Goal: Check status: Check status

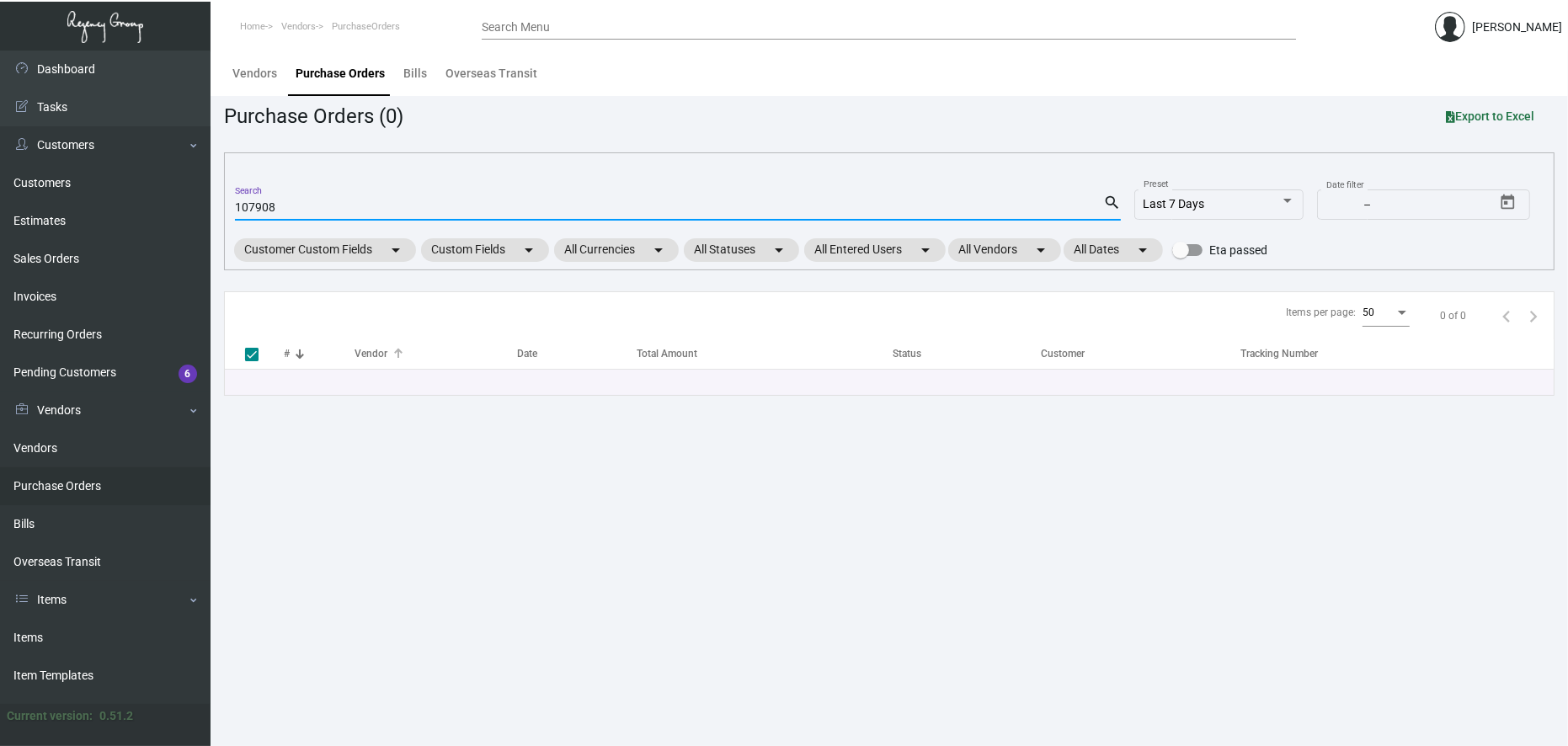
checkbox input "false"
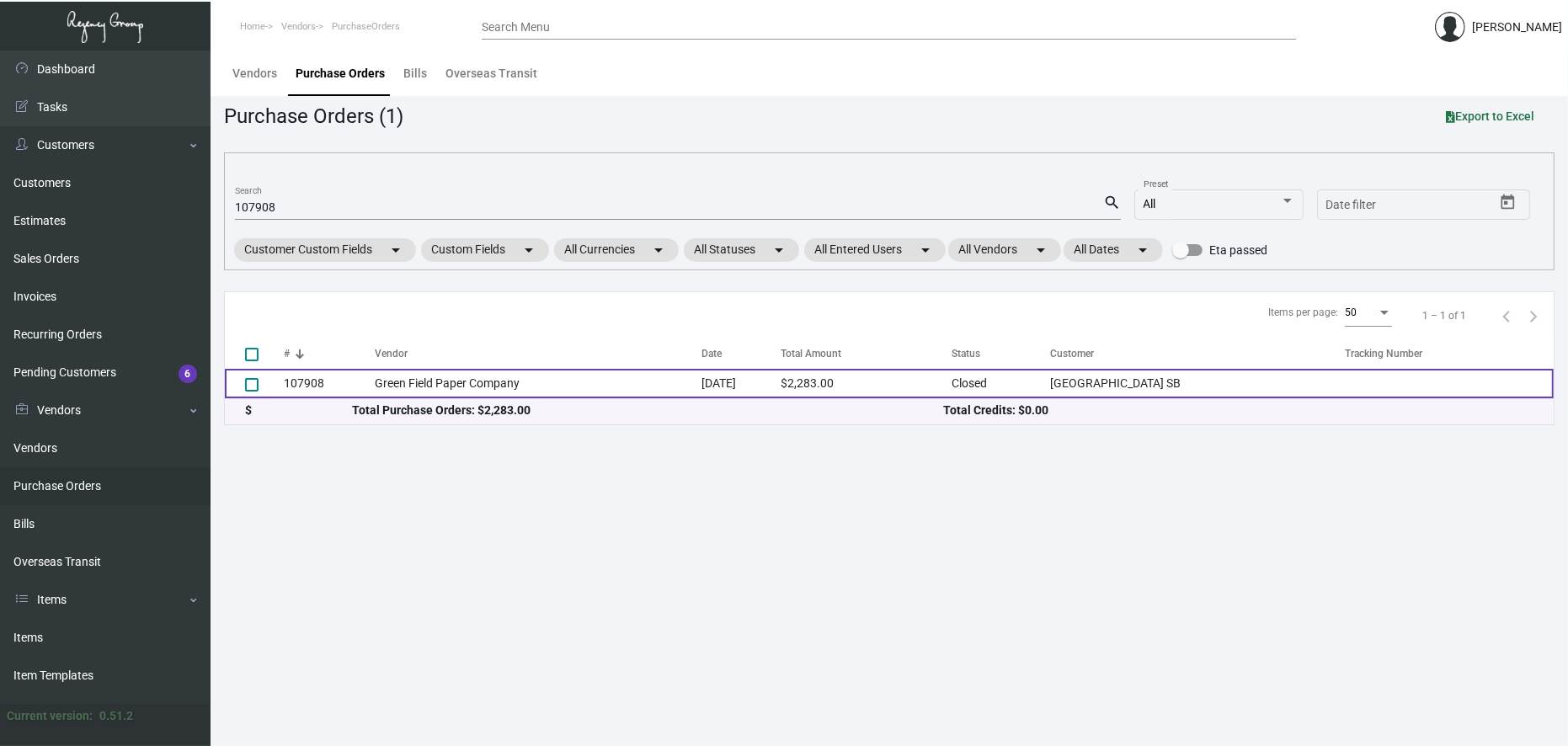
click at [517, 375] on td "Green Field Paper Company" at bounding box center [538, 383] width 327 height 30
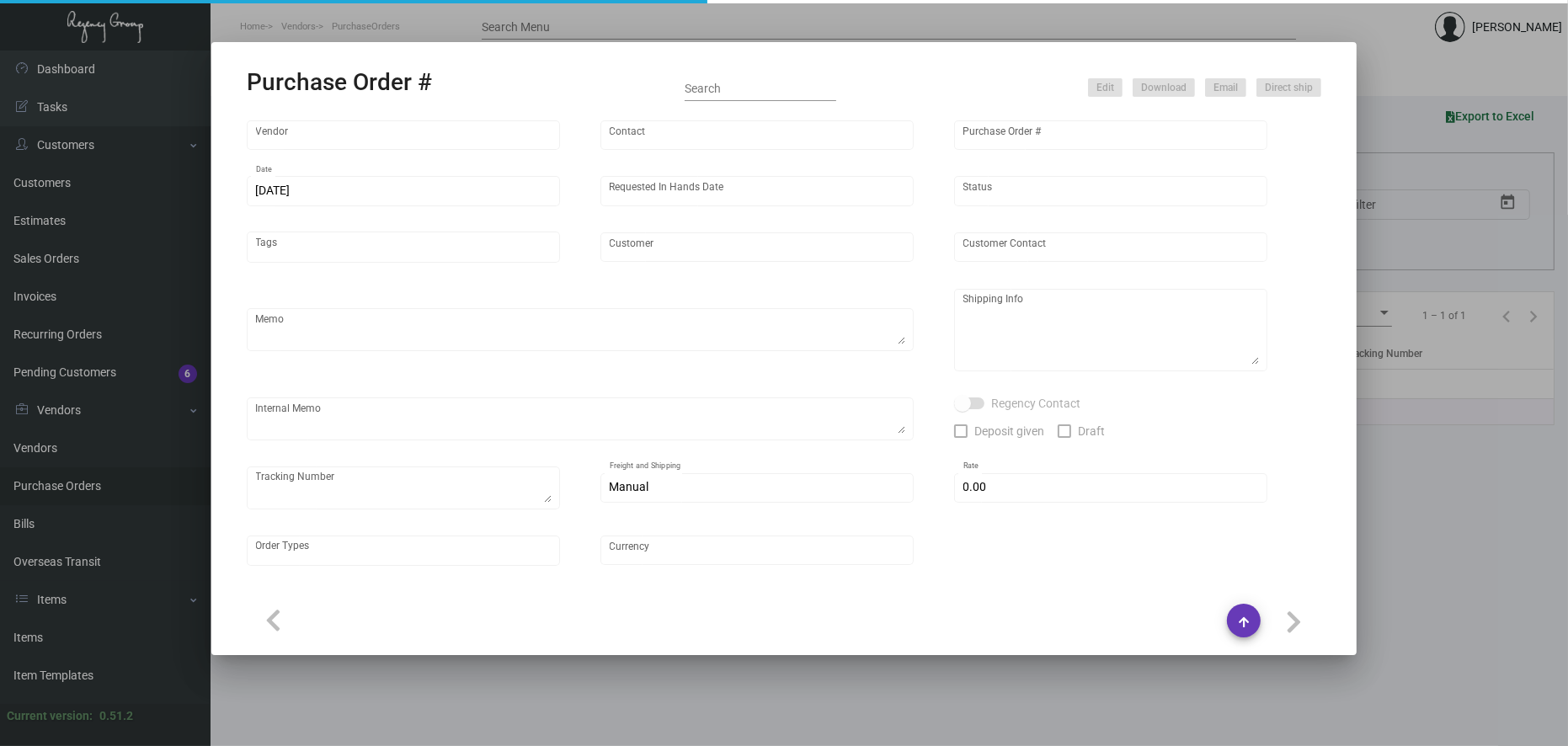
type input "Green Field Paper Company"
type input "Sales Team"
type input "107908"
type input "[DATE]"
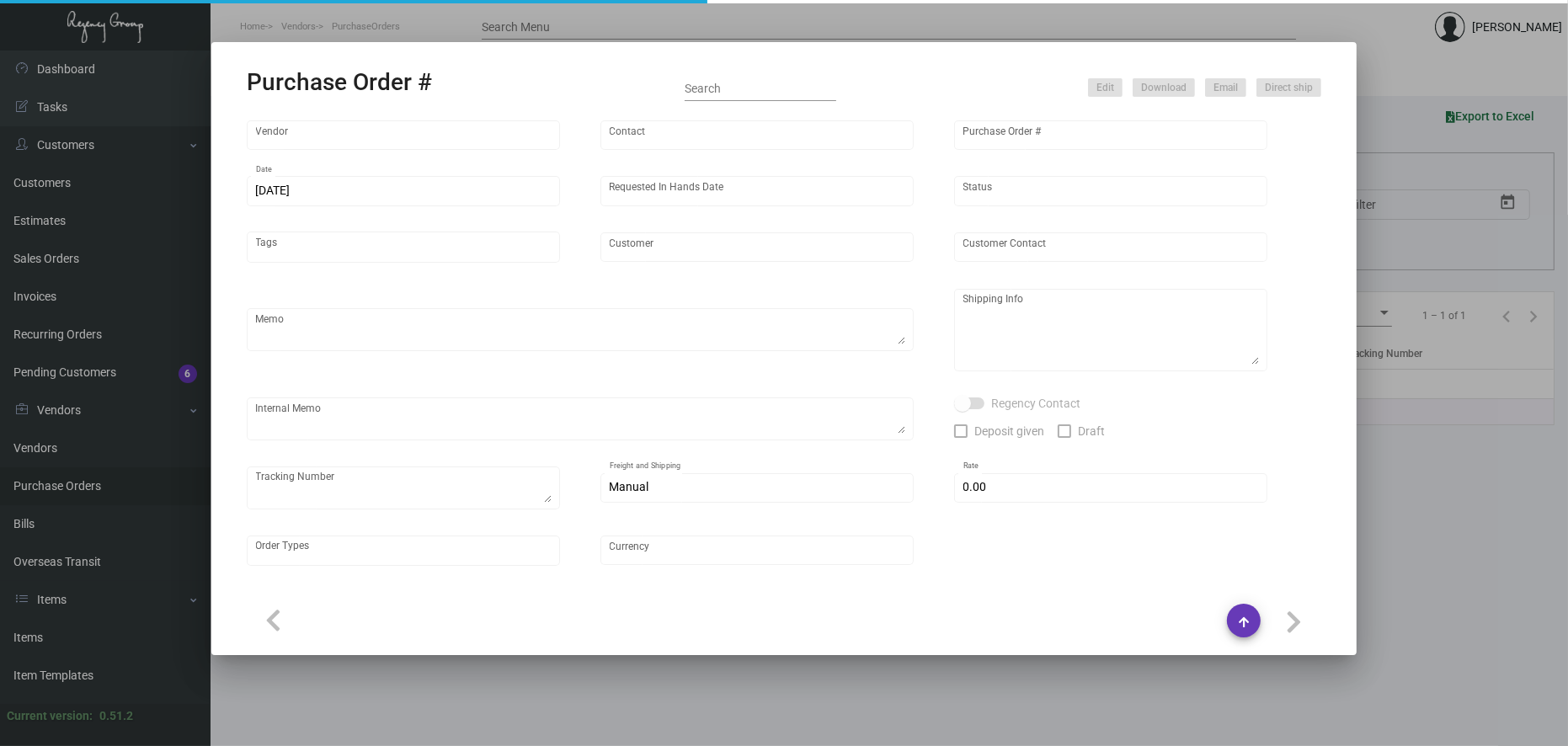
type input "[GEOGRAPHIC_DATA] SB"
type input "[PERSON_NAME]"
type textarea "PLEASE EXPEDITE AS MUCH AS POSSIBLE & SEND PDF PROOFS TO OUR ART TEAM ; [EMAIL_…"
type textarea "[GEOGRAPHIC_DATA] SB - [PERSON_NAME] [STREET_ADDRESS][PERSON_NAME]"
type textarea "Email approval with PO attached~ 10.28 - Proofs approved~ // [PERSON_NAME] requ…"
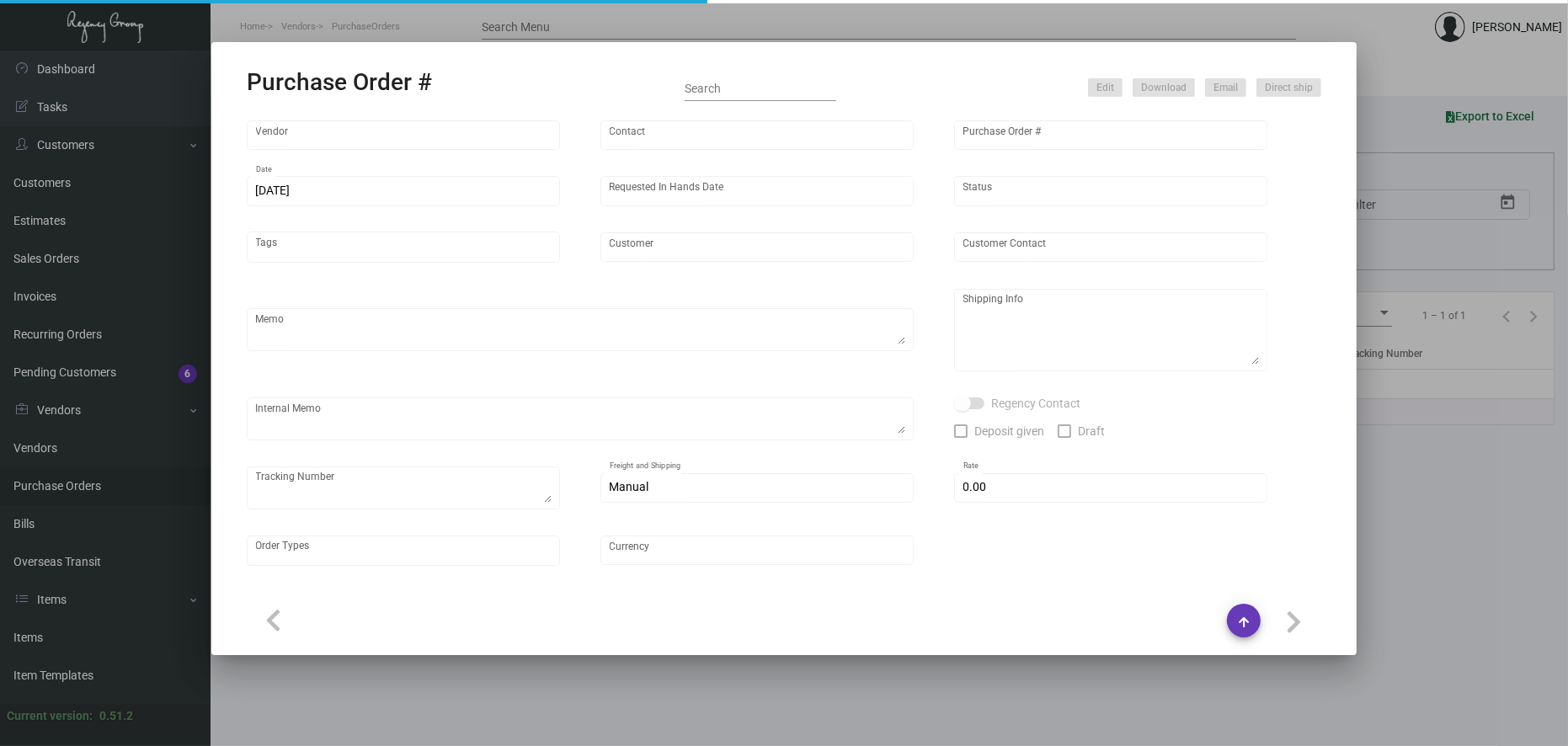
checkbox input "true"
type input "$ 0.00"
type input "United States Dollar $"
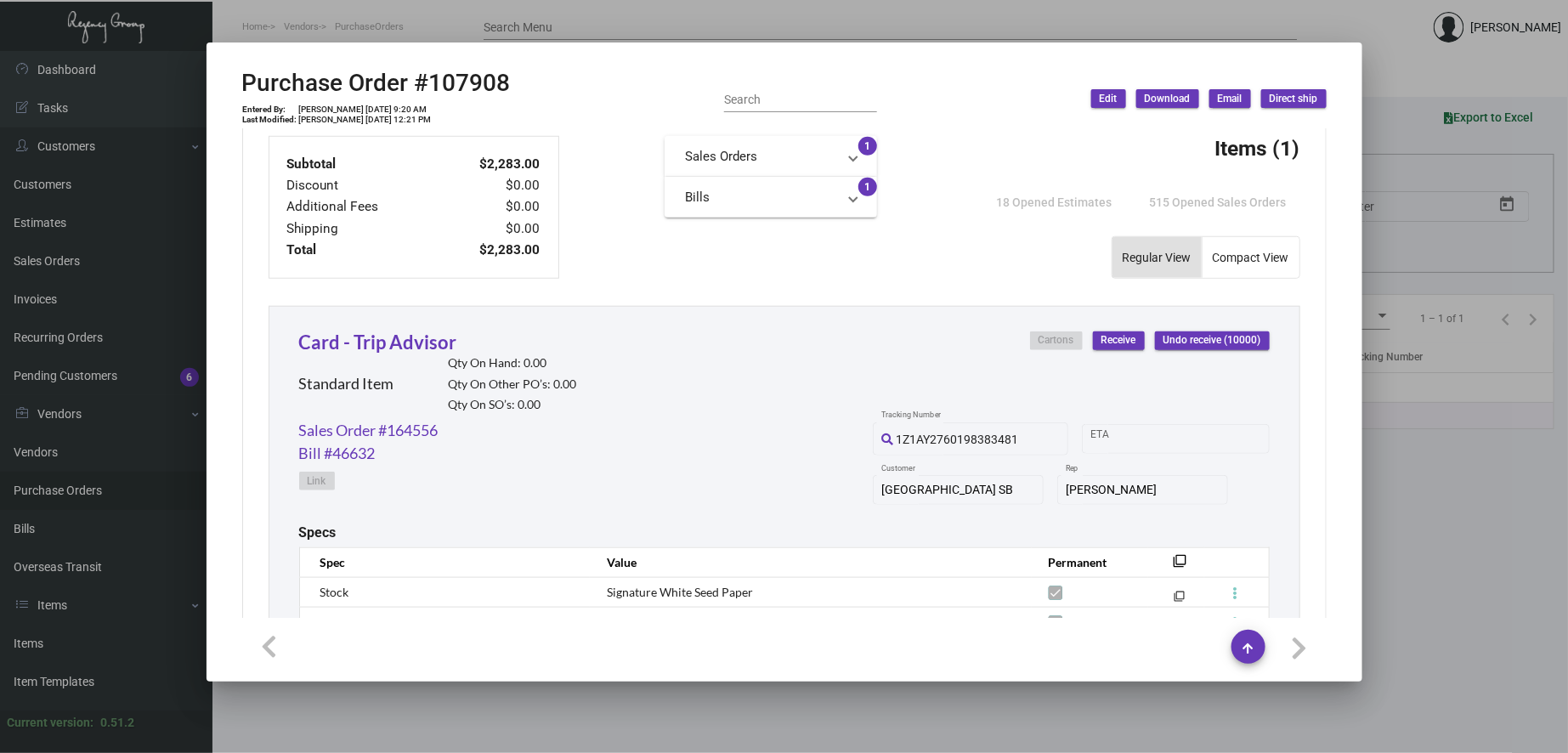
scroll to position [882, 0]
